Goal: Task Accomplishment & Management: Complete application form

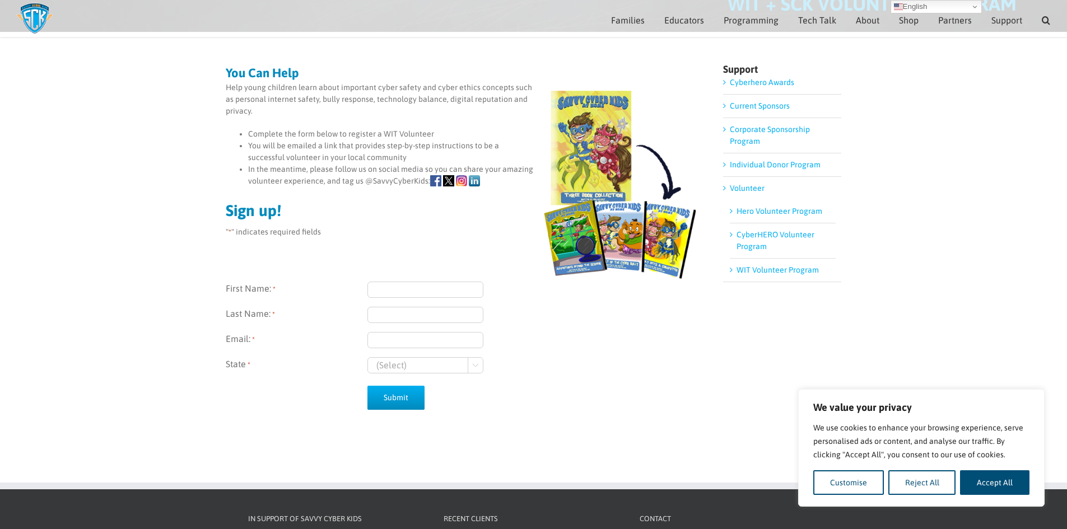
scroll to position [110, 0]
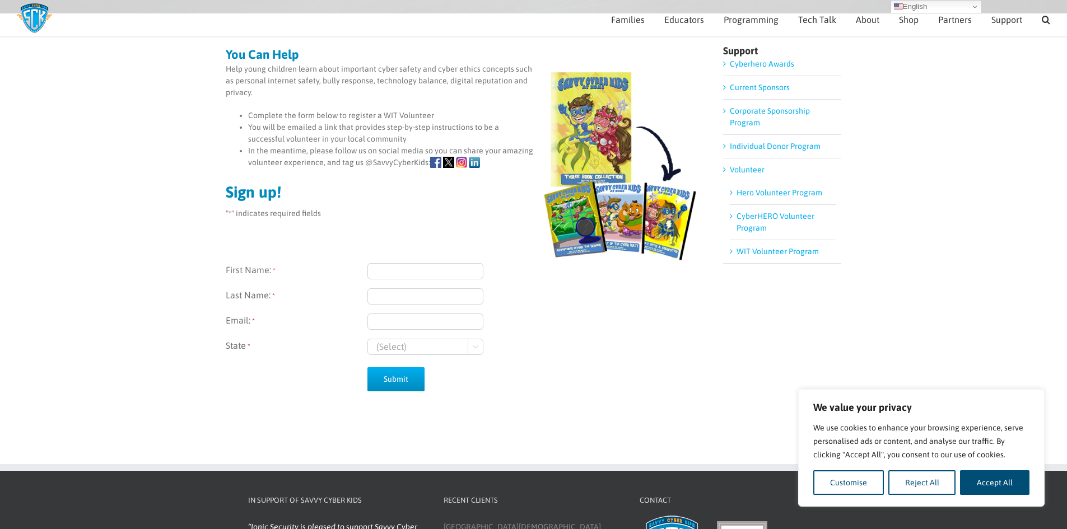
click at [737, 253] on link "WIT Volunteer Program" at bounding box center [778, 251] width 82 height 9
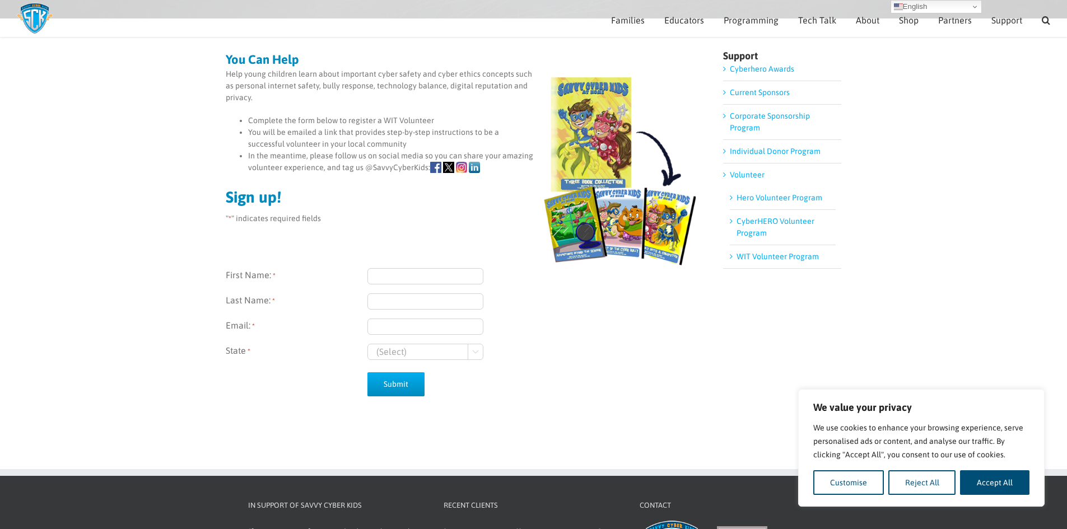
scroll to position [104, 0]
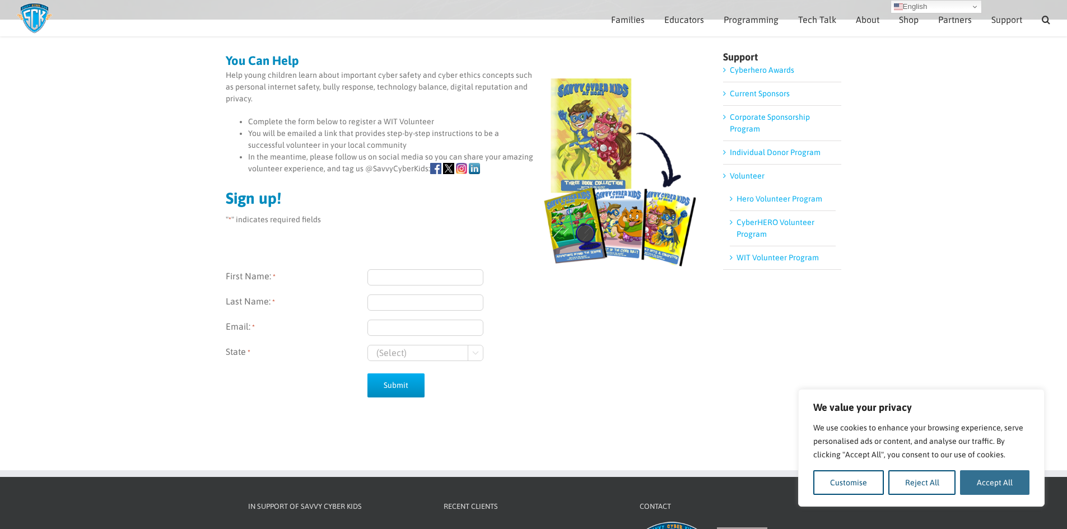
click at [975, 484] on button "Accept All" at bounding box center [994, 483] width 69 height 25
checkbox input "true"
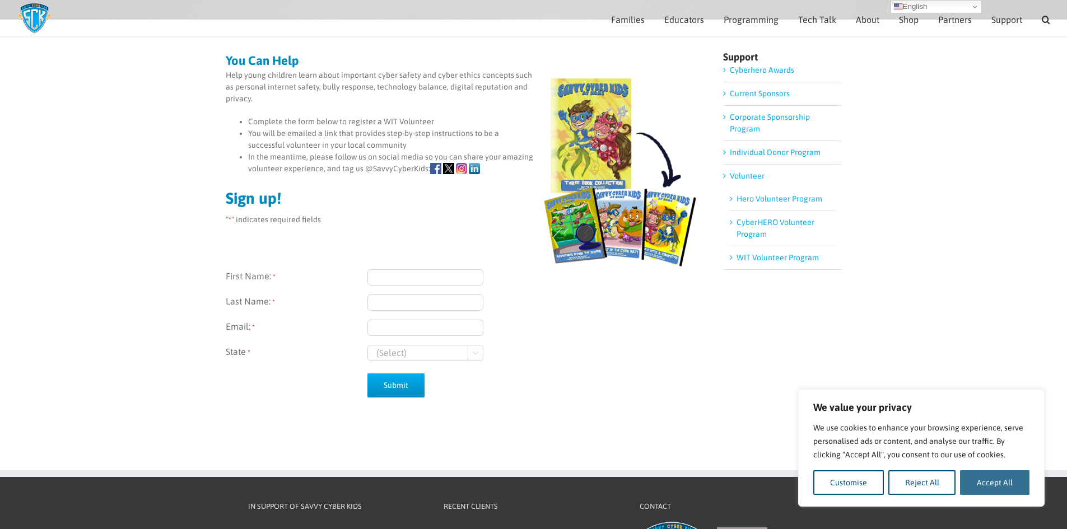
checkbox input "true"
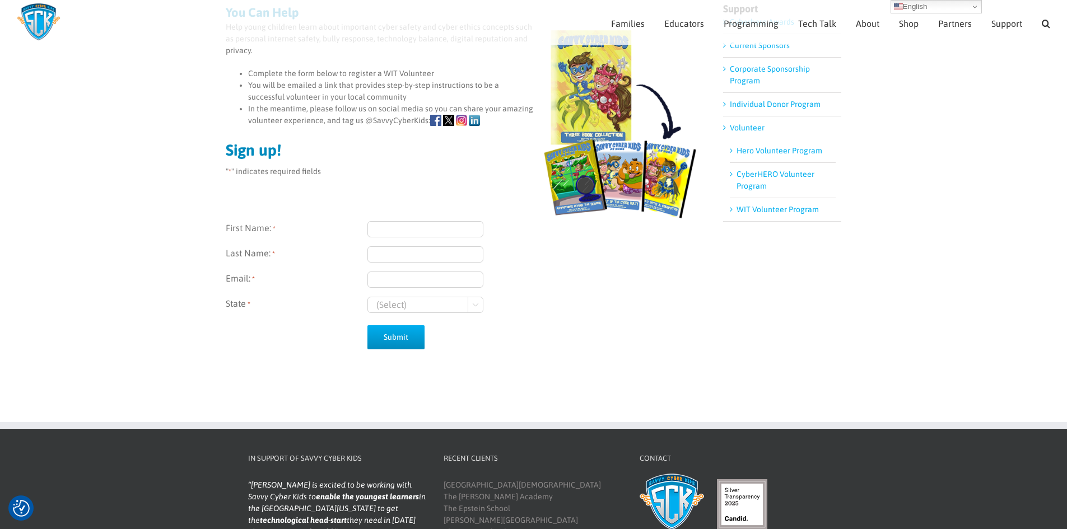
scroll to position [160, 0]
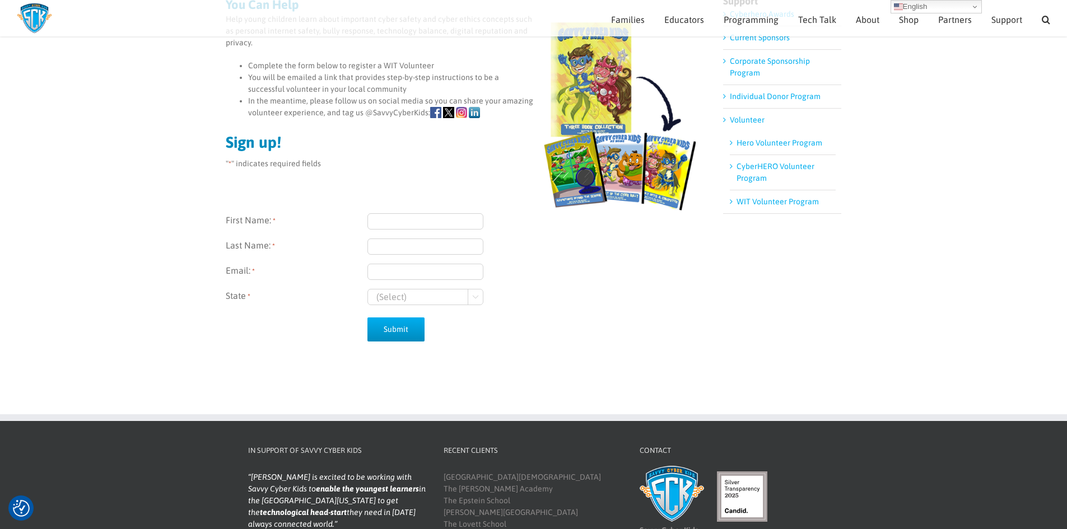
click at [394, 215] on input "First Name: *" at bounding box center [426, 221] width 116 height 16
type input "deepthi"
type input "goguri"
type input "deepthigoguri1@gmail.com"
click at [381, 216] on input "deepthi" at bounding box center [426, 221] width 116 height 16
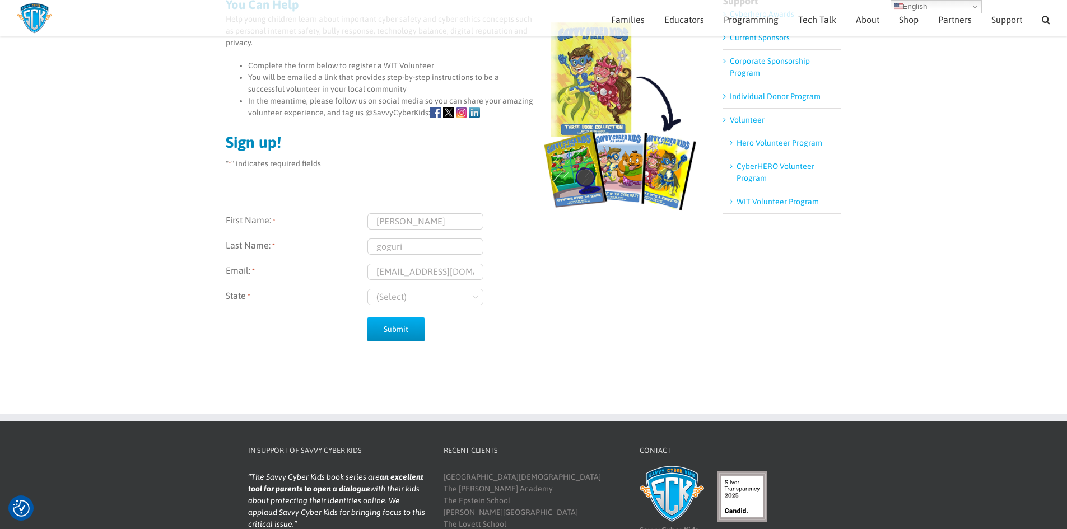
type input "Deepthi"
click at [382, 244] on input "goguri" at bounding box center [426, 247] width 116 height 16
type input "Goguri"
drag, startPoint x: 378, startPoint y: 269, endPoint x: 541, endPoint y: 272, distance: 163.1
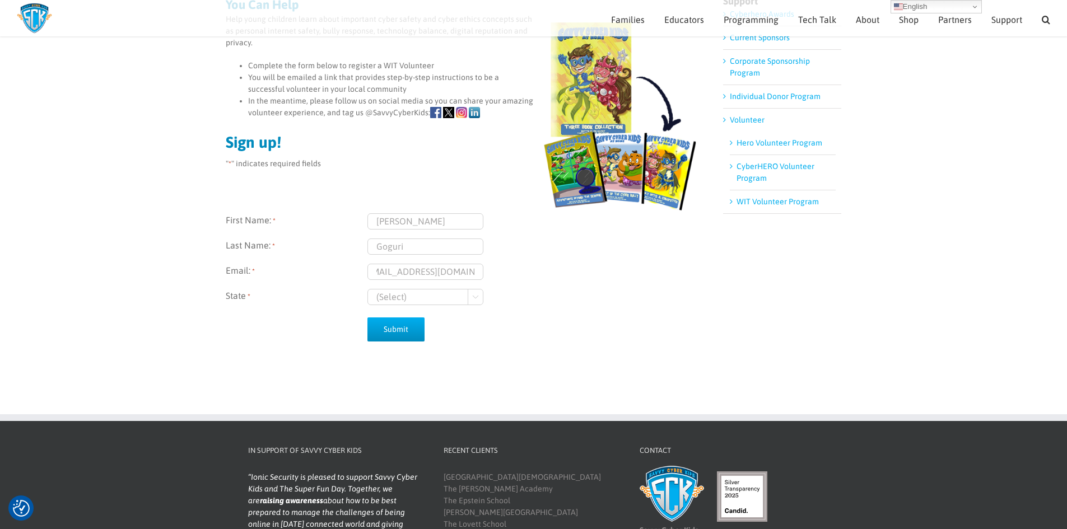
click at [541, 272] on div "deepthigoguri1@gmail.com" at bounding box center [533, 272] width 331 height 16
type input "dgoguri@rwbaird.com"
click at [405, 296] on select "(Select) Georgia Wisconsin" at bounding box center [426, 297] width 116 height 16
select select "Wisconsin"
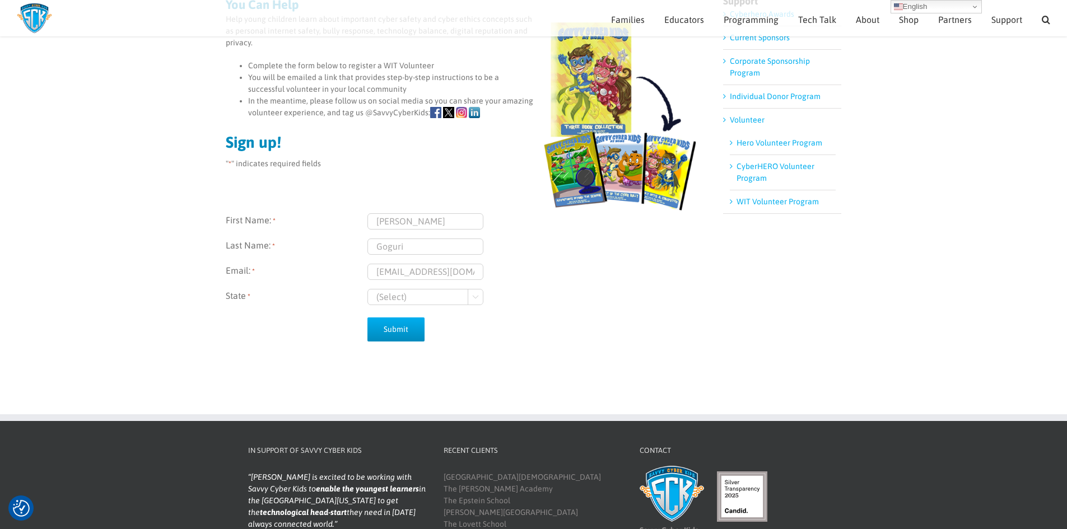
click at [368, 289] on select "(Select) Georgia Wisconsin" at bounding box center [426, 297] width 116 height 16
click at [397, 331] on input "Submit" at bounding box center [396, 330] width 57 height 24
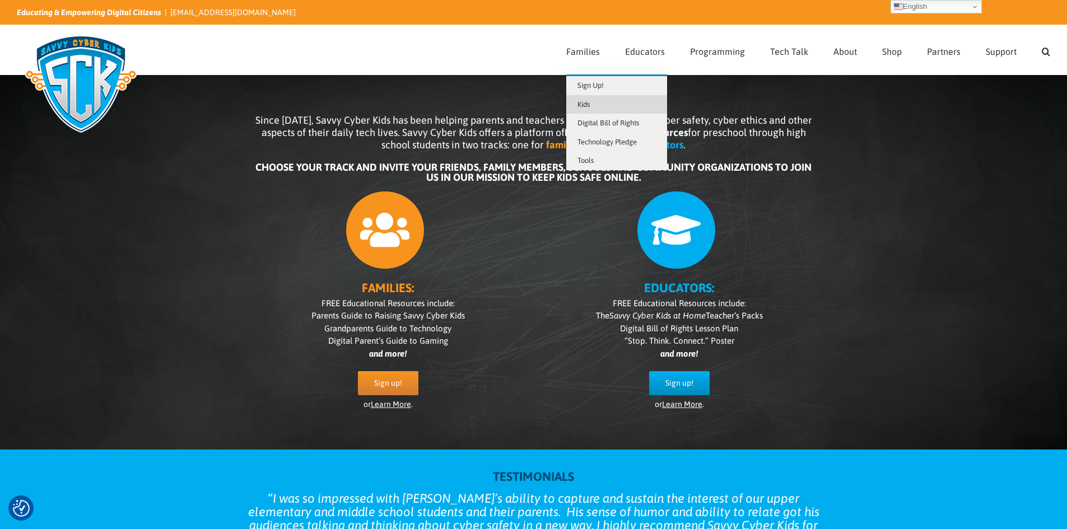
click at [590, 106] on span "Kids" at bounding box center [584, 104] width 12 height 8
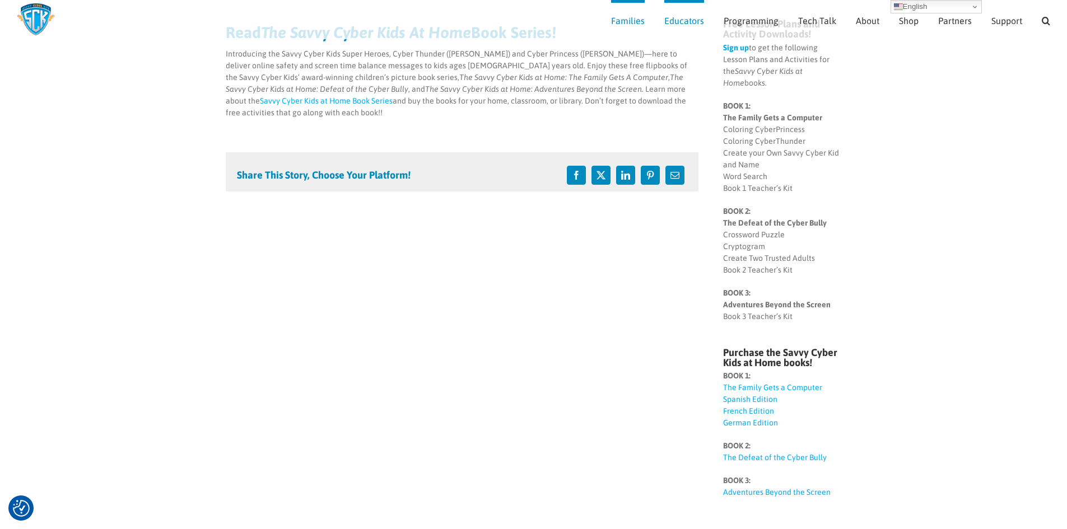
scroll to position [161, 0]
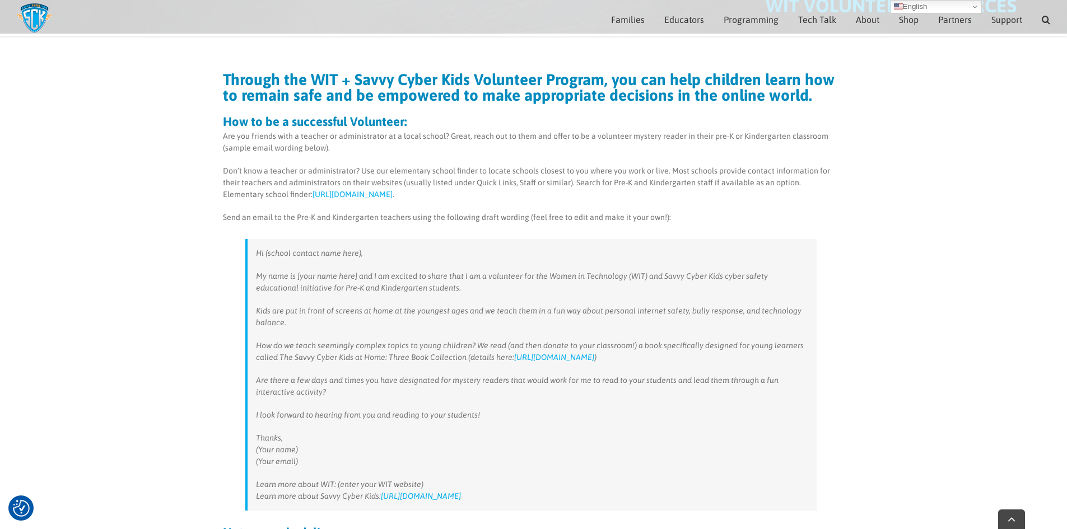
scroll to position [336, 0]
